Goal: Task Accomplishment & Management: Complete application form

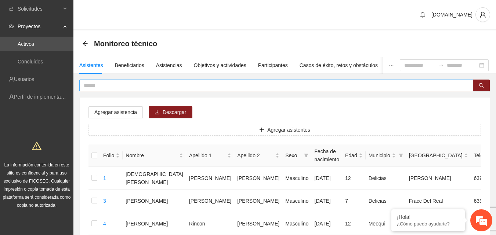
click at [110, 85] on input "text" at bounding box center [273, 85] width 379 height 8
click at [110, 85] on input "**********" at bounding box center [273, 85] width 379 height 8
type input "**********"
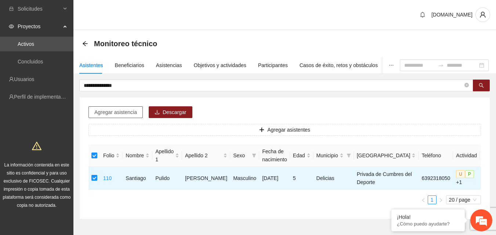
click at [128, 116] on button "Agregar asistencia" at bounding box center [115, 112] width 54 height 12
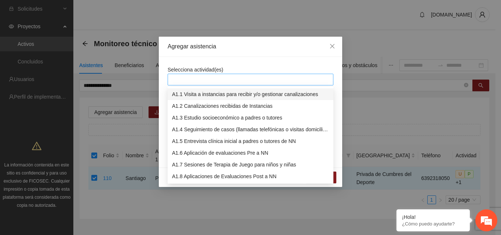
click at [188, 83] on div at bounding box center [251, 79] width 162 height 9
click at [194, 142] on div "A1.5 Entrevista clínica inicial a padres o tutores de NN" at bounding box center [250, 141] width 157 height 8
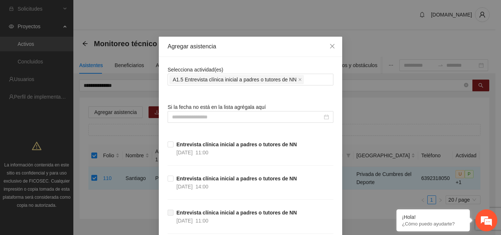
click at [282, 48] on div "Agregar asistencia" at bounding box center [251, 47] width 166 height 8
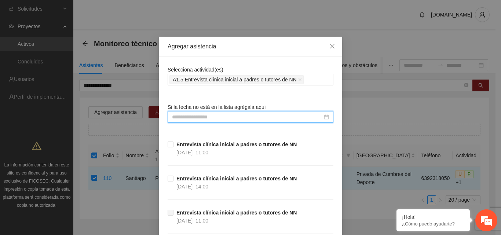
click at [255, 119] on input at bounding box center [247, 117] width 150 height 8
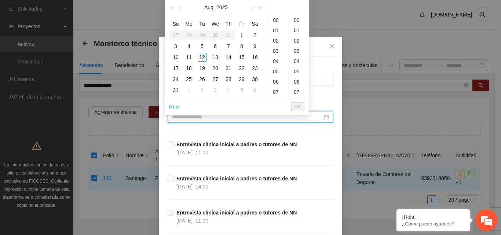
click at [202, 58] on div "12" at bounding box center [202, 57] width 9 height 9
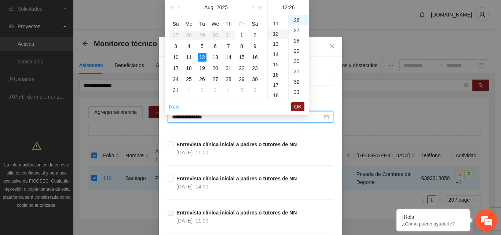
scroll to position [87, 0]
click at [275, 49] on div "11" at bounding box center [278, 46] width 21 height 10
click at [297, 19] on div "00" at bounding box center [299, 20] width 20 height 10
type input "**********"
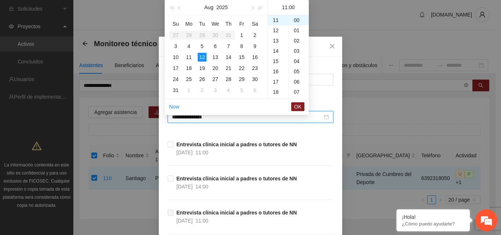
click at [298, 107] on span "OK" at bounding box center [297, 107] width 7 height 8
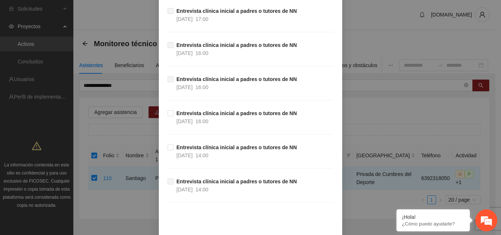
scroll to position [472, 0]
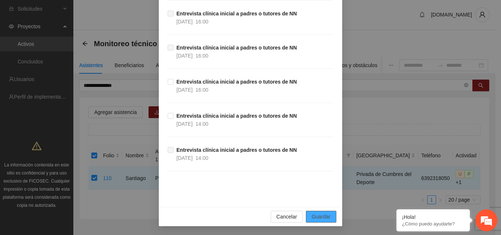
click at [320, 220] on span "Guardar" at bounding box center [321, 217] width 19 height 8
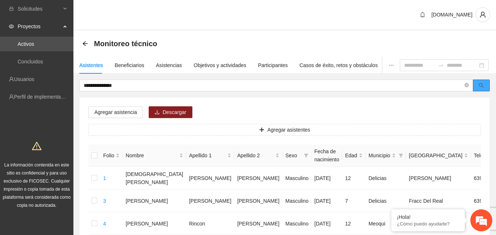
click at [482, 85] on icon "search" at bounding box center [481, 85] width 5 height 5
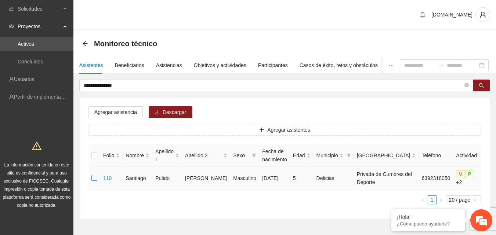
click at [94, 182] on label at bounding box center [94, 178] width 6 height 8
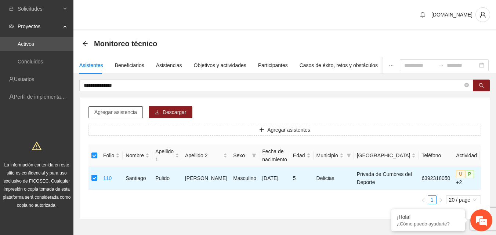
click at [128, 110] on span "Agregar asistencia" at bounding box center [115, 112] width 43 height 8
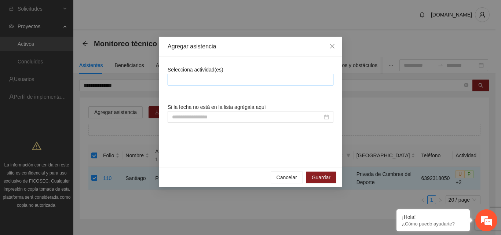
click at [211, 82] on div at bounding box center [251, 79] width 162 height 9
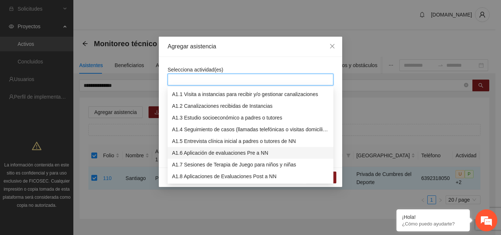
click at [199, 155] on div "A1.6 Aplicación de evaluaciones Pre a NN" at bounding box center [250, 153] width 157 height 8
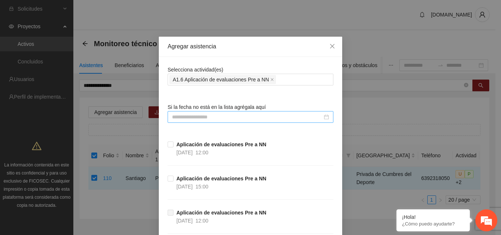
click at [231, 117] on input at bounding box center [247, 117] width 150 height 8
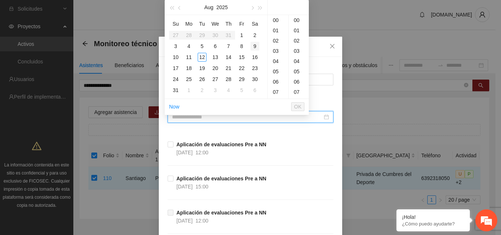
drag, startPoint x: 201, startPoint y: 58, endPoint x: 252, endPoint y: 49, distance: 51.8
click at [201, 58] on div "12" at bounding box center [202, 57] width 9 height 9
click at [296, 20] on div "00" at bounding box center [299, 20] width 20 height 10
type input "**********"
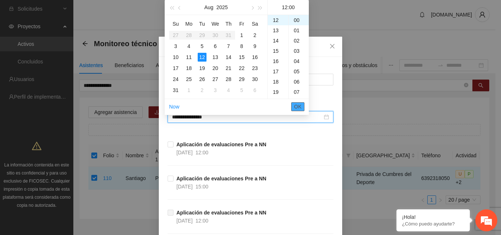
click at [299, 108] on span "OK" at bounding box center [297, 107] width 7 height 8
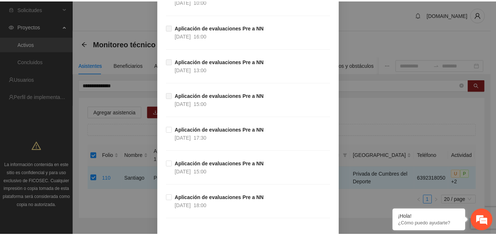
scroll to position [1223, 0]
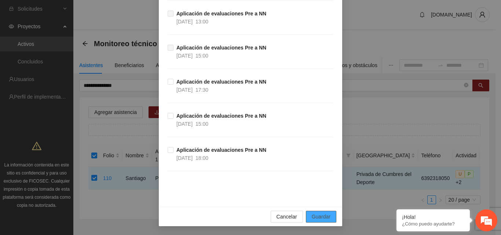
click at [328, 221] on span "Guardar" at bounding box center [321, 217] width 19 height 8
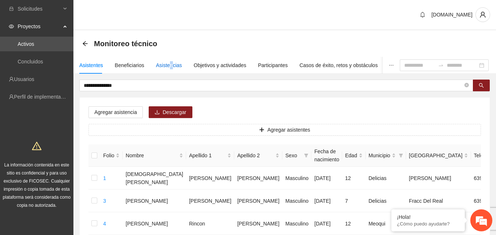
click at [169, 65] on div "Asistencias" at bounding box center [169, 65] width 26 height 8
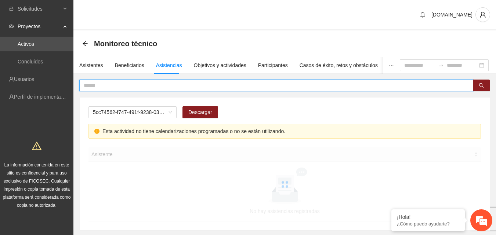
click at [150, 87] on input "text" at bounding box center [273, 85] width 379 height 8
type input "**********"
click at [159, 112] on span "A2.1 Comunicado de prensa" at bounding box center [132, 112] width 79 height 11
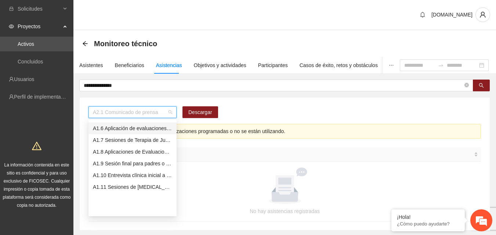
scroll to position [21, 0]
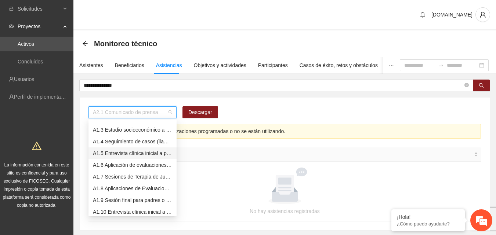
click at [133, 154] on div "A1.5 Entrevista clínica inicial a padres o tutores de NN" at bounding box center [132, 153] width 79 height 8
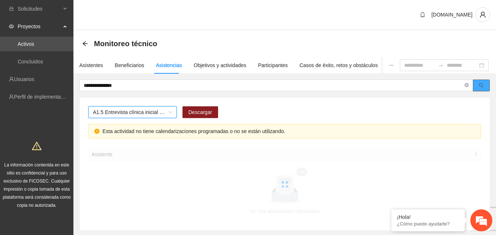
click at [484, 89] on button "button" at bounding box center [481, 86] width 17 height 12
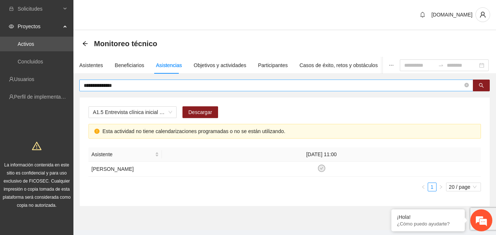
click at [131, 88] on input "**********" at bounding box center [273, 85] width 379 height 8
click at [163, 116] on span "A1.5 Entrevista clínica inicial a padres o tutores de NN" at bounding box center [132, 112] width 79 height 11
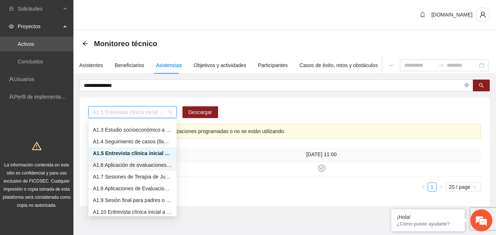
click at [129, 167] on div "A1.6 Aplicación de evaluaciones Pre a NN" at bounding box center [132, 165] width 79 height 8
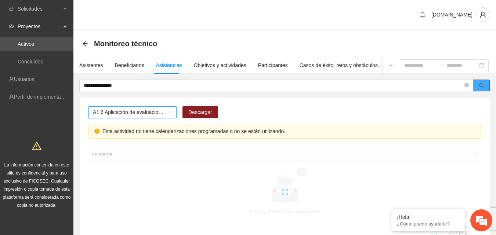
click at [482, 86] on icon "search" at bounding box center [480, 85] width 5 height 5
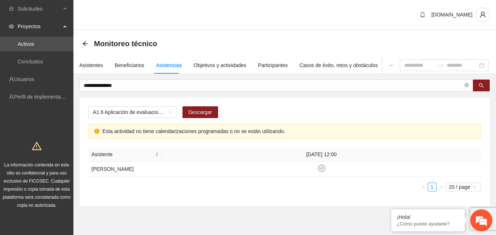
click at [305, 113] on div "A1.6 Aplicación de evaluaciones Pre a NN Descargar" at bounding box center [284, 115] width 392 height 18
